Goal: Use online tool/utility: Utilize a website feature to perform a specific function

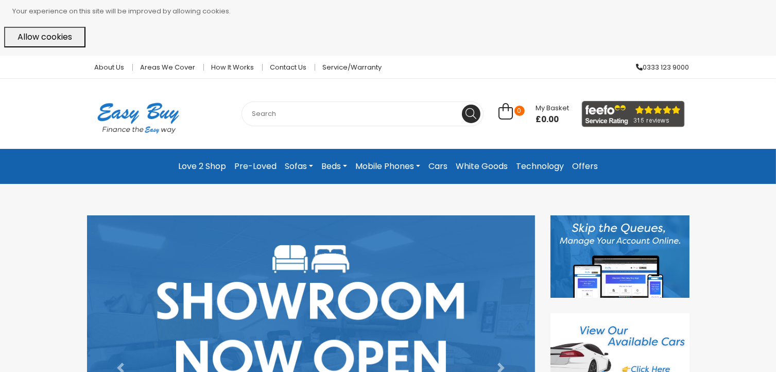
click at [426, 23] on div "Your experience on this site will be improved by allowing cookies. Allow cookies" at bounding box center [388, 25] width 768 height 43
click at [204, 162] on link "Love 2 Shop" at bounding box center [202, 166] width 56 height 19
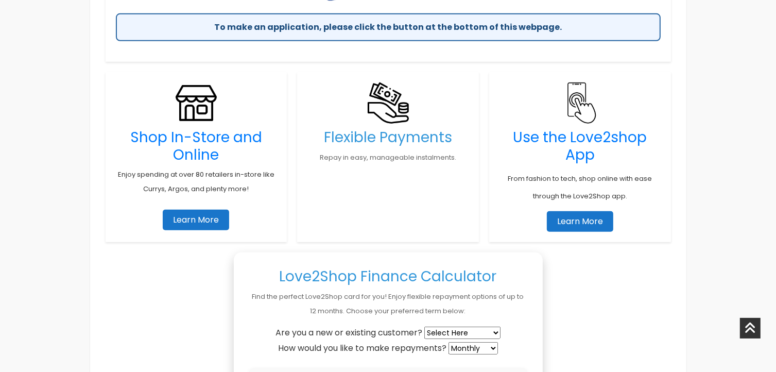
scroll to position [772, 0]
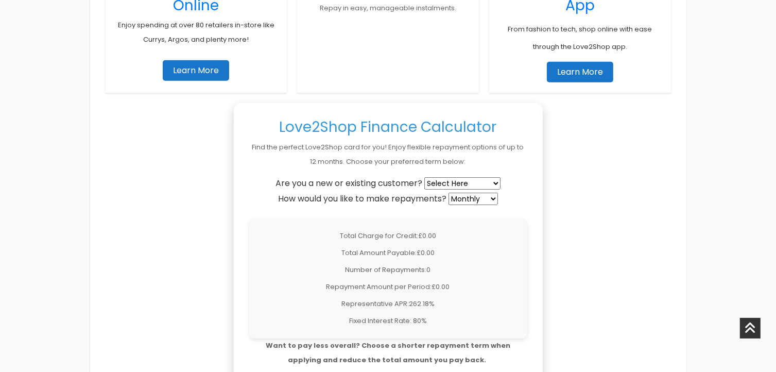
click at [461, 183] on select "Select Here New Customer Existing Customer" at bounding box center [462, 183] width 76 height 12
select select "new"
click at [425, 177] on select "Select Here New Customer Existing Customer" at bounding box center [462, 183] width 76 height 12
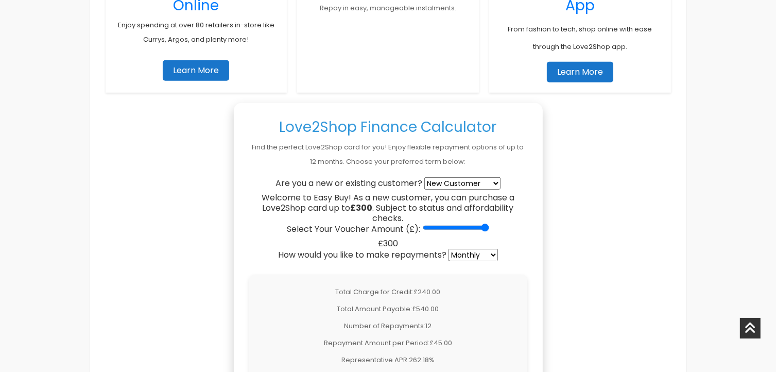
drag, startPoint x: 428, startPoint y: 227, endPoint x: 494, endPoint y: 227, distance: 65.9
type input "300"
click at [489, 227] on input "Select Your Voucher Amount (£):" at bounding box center [456, 227] width 66 height 8
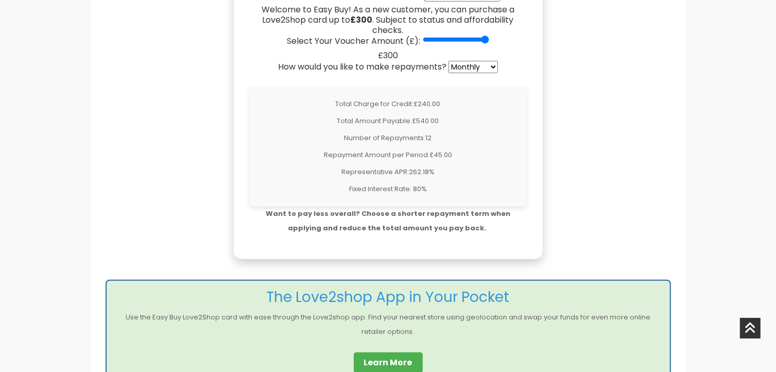
scroll to position [978, 0]
